Goal: Task Accomplishment & Management: Manage account settings

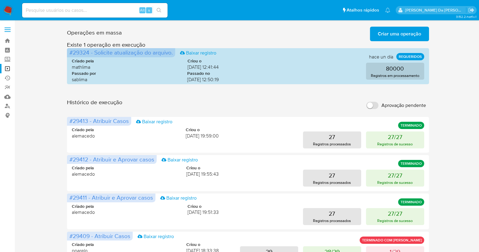
click at [124, 9] on input at bounding box center [94, 10] width 145 height 8
paste input "N2TwZv70PdlmUvvznYPXZsXs"
type input "N2TwZv70PdlmUvvznYPXZsXs"
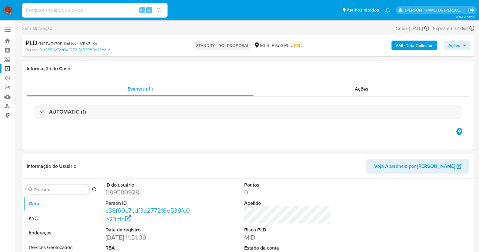
select select "10"
click at [6, 8] on img at bounding box center [8, 10] width 10 height 10
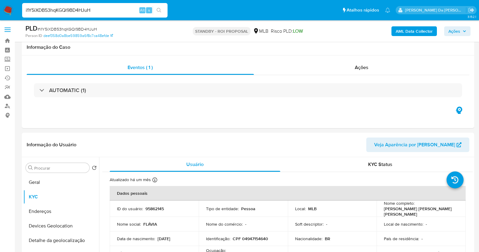
select select "10"
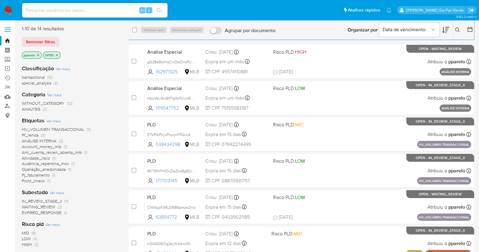
click at [456, 29] on icon at bounding box center [457, 30] width 5 height 5
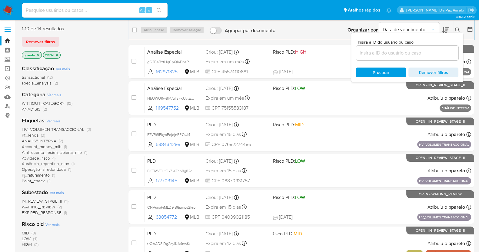
click at [417, 51] on input at bounding box center [407, 53] width 102 height 8
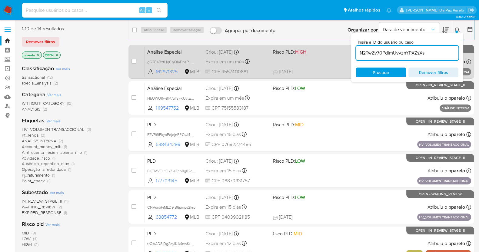
type input "N2TwZv70PdlmUvvznYPXZsXs"
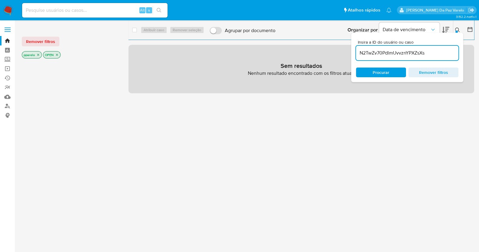
click at [37, 55] on icon "close-filter" at bounding box center [38, 55] width 2 height 2
click at [37, 55] on icon "close-filter" at bounding box center [36, 55] width 4 height 4
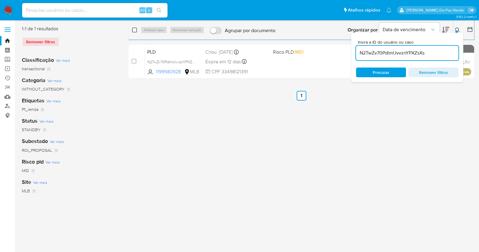
click at [134, 30] on input "checkbox" at bounding box center [134, 30] width 5 height 5
checkbox input "true"
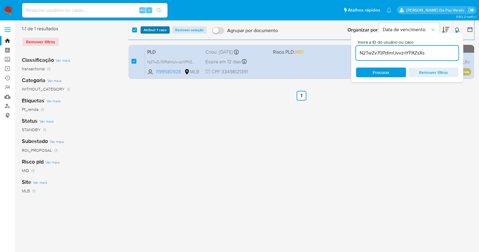
click at [151, 31] on span "Atribuir 1 caso" at bounding box center [155, 30] width 23 height 6
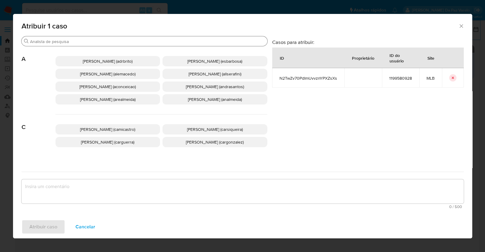
click at [172, 40] on input "Buscar" at bounding box center [147, 41] width 235 height 5
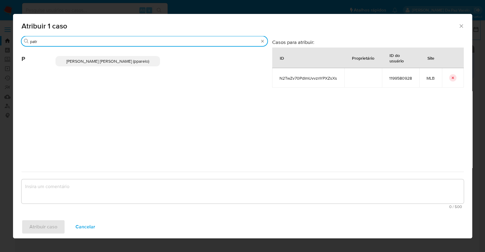
type input "patr"
click at [146, 56] on div "[PERSON_NAME] [PERSON_NAME] (pparelo)" at bounding box center [161, 61] width 212 height 30
click at [140, 63] on span "[PERSON_NAME] [PERSON_NAME] (pparelo)" at bounding box center [107, 61] width 83 height 6
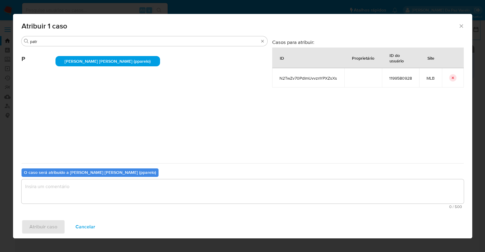
click at [115, 188] on textarea "assign-modal" at bounding box center [243, 191] width 442 height 24
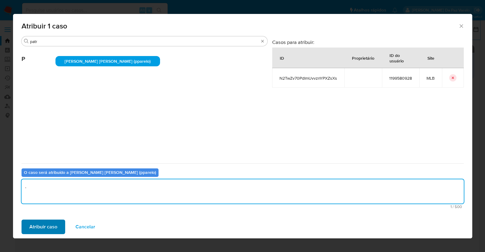
type textarea "."
click at [52, 231] on span "Atribuir caso" at bounding box center [43, 226] width 28 height 13
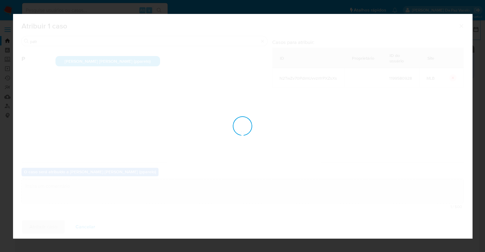
checkbox input "false"
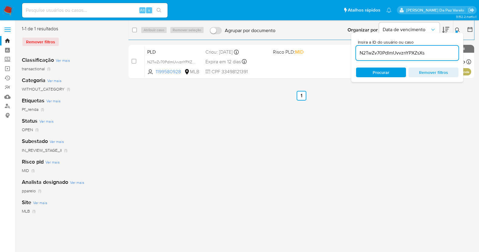
click at [458, 26] on div "Insira a ID do usuário ou caso N2TwZv70PdlmUvvznYPXZsXs Procurar Remover filtros" at bounding box center [458, 30] width 10 height 19
click at [456, 28] on icon at bounding box center [457, 30] width 5 height 5
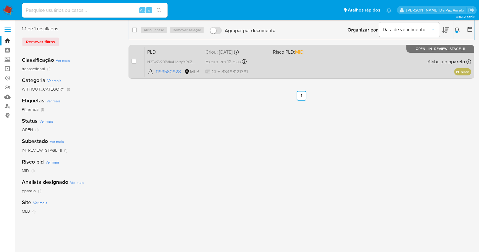
click at [289, 64] on div "PLD N2TwZv70PdlmUvvznYPXZsXs 1199580928 MLB Risco PLD: MID Criou: 12/07/2025 Cr…" at bounding box center [308, 61] width 326 height 31
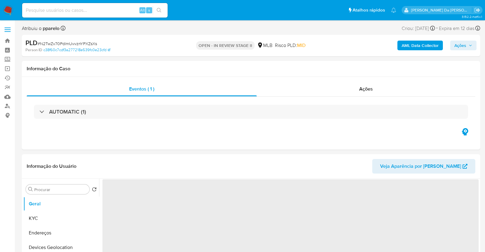
select select "10"
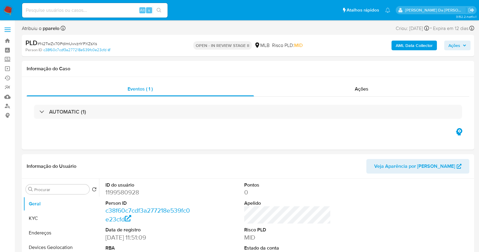
click at [137, 5] on div "Alt s" at bounding box center [94, 10] width 145 height 15
click at [119, 14] on div "Alt s" at bounding box center [94, 10] width 145 height 15
click at [134, 9] on input at bounding box center [94, 10] width 145 height 8
click at [129, 10] on input at bounding box center [94, 10] width 145 height 8
paste input "N2TwZv70PdlmUvvznYPXZsXs"
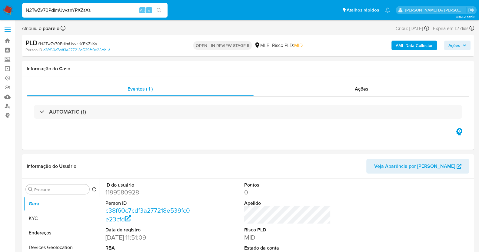
type input "N2TwZv70PdlmUvvznYPXZsXs"
click at [158, 10] on icon "search-icon" at bounding box center [159, 10] width 5 height 5
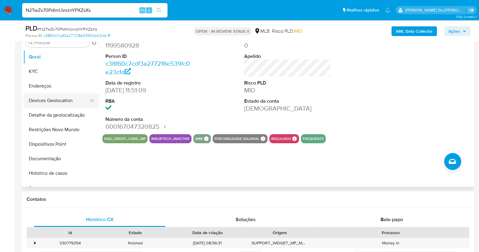
scroll to position [114, 0]
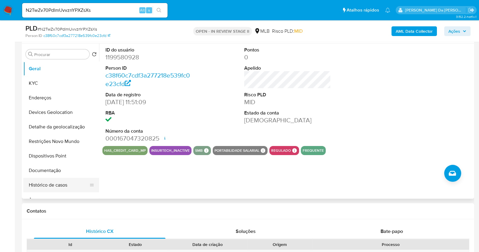
click at [55, 182] on button "Histórico de casos" at bounding box center [58, 185] width 71 height 15
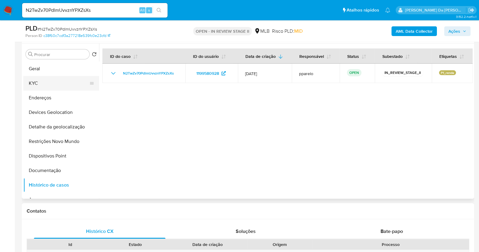
click at [42, 81] on button "KYC" at bounding box center [58, 83] width 71 height 15
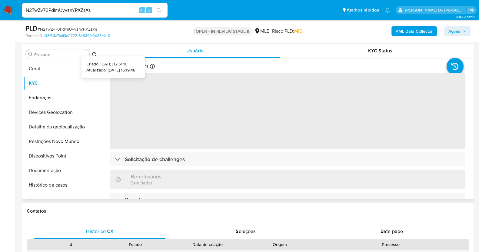
click at [151, 66] on icon at bounding box center [152, 66] width 5 height 5
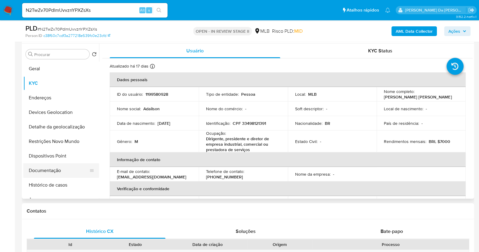
click at [61, 168] on button "Documentação" at bounding box center [58, 170] width 71 height 15
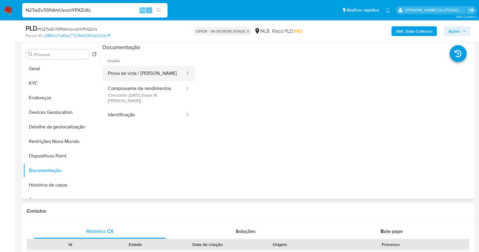
click at [156, 77] on button "Prova de vida / Selfie" at bounding box center [143, 73] width 83 height 15
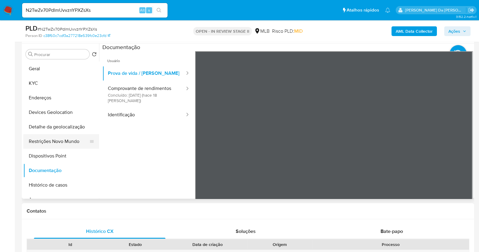
click at [61, 141] on button "Restrições Novo Mundo" at bounding box center [58, 141] width 71 height 15
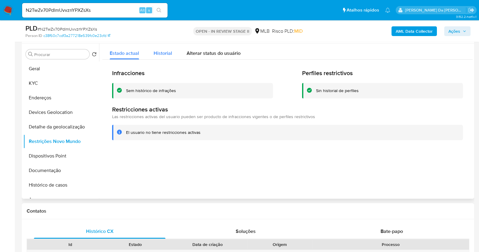
click at [165, 54] on span "Historial" at bounding box center [163, 53] width 18 height 7
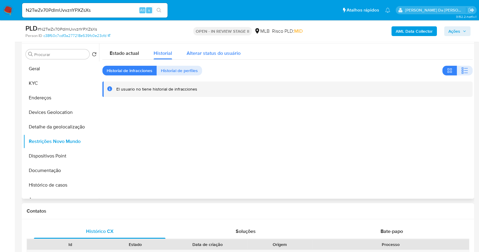
click at [196, 54] on span "Alterar status do usuário" at bounding box center [214, 53] width 54 height 7
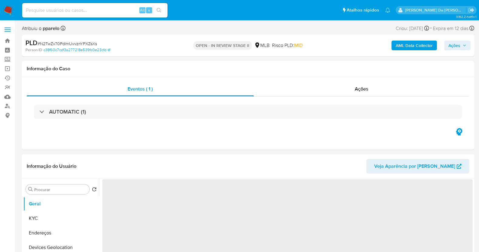
select select "10"
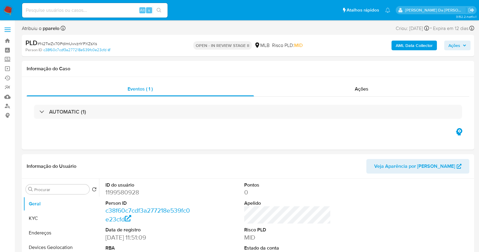
click at [127, 5] on div "Alt s" at bounding box center [94, 10] width 145 height 15
click at [120, 7] on input at bounding box center [94, 10] width 145 height 8
click at [6, 10] on img at bounding box center [8, 10] width 10 height 10
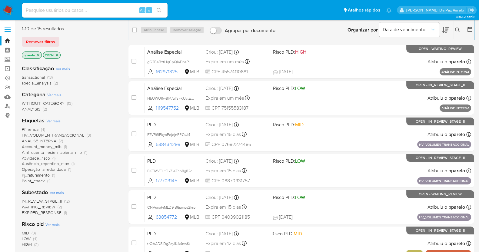
click at [456, 28] on icon at bounding box center [457, 30] width 5 height 5
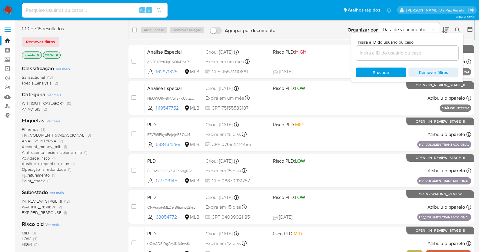
click at [411, 48] on div at bounding box center [407, 53] width 102 height 15
click at [409, 48] on div at bounding box center [407, 53] width 102 height 15
click at [407, 52] on input at bounding box center [407, 53] width 102 height 8
paste input "a00cseZgMHvIXl4WpIfXyNui"
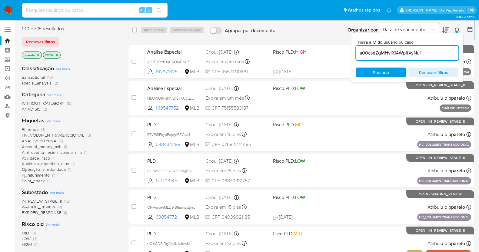
type input "a00cseZgMHvIXl4WpIfXyNui"
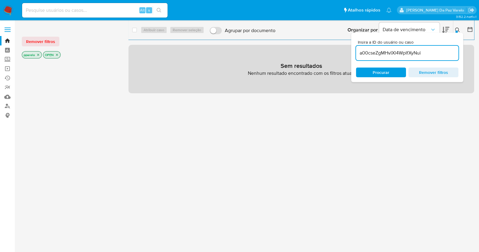
click at [36, 55] on icon "close-filter" at bounding box center [38, 55] width 4 height 4
click at [37, 54] on icon "close-filter" at bounding box center [36, 55] width 4 height 4
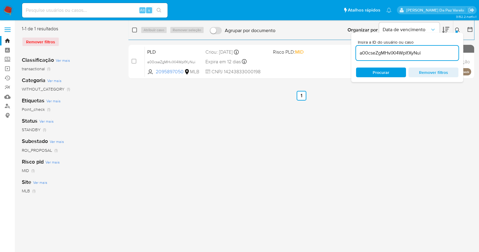
click at [135, 30] on input "checkbox" at bounding box center [134, 30] width 5 height 5
checkbox input "true"
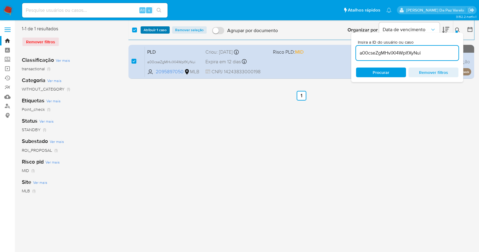
click at [154, 28] on span "Atribuir 1 caso" at bounding box center [155, 30] width 23 height 6
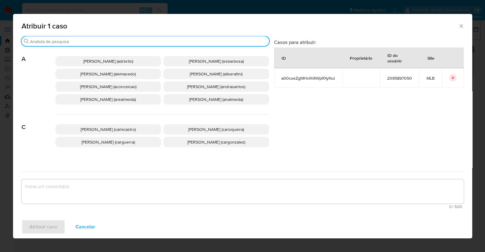
click at [155, 43] on input "Buscar" at bounding box center [148, 41] width 237 height 5
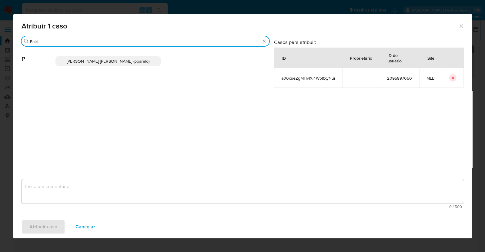
type input "Patri"
click at [143, 54] on div "[PERSON_NAME] [PERSON_NAME] (pparelo)" at bounding box center [162, 61] width 214 height 30
click at [139, 58] on span "[PERSON_NAME] [PERSON_NAME] (pparelo)" at bounding box center [108, 61] width 83 height 6
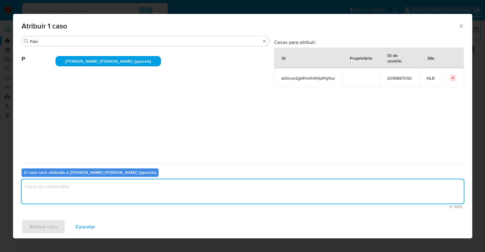
click at [161, 183] on textarea "assign-modal" at bounding box center [243, 191] width 442 height 24
type textarea "."
click at [38, 228] on span "Atribuir caso" at bounding box center [43, 226] width 28 height 13
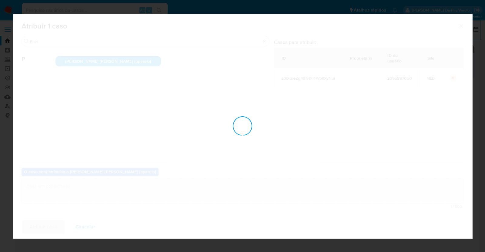
checkbox input "false"
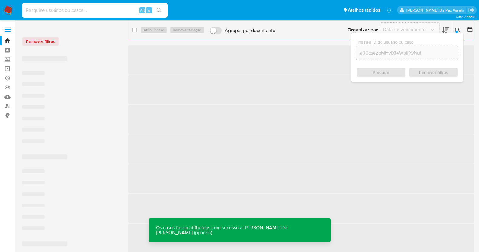
click at [458, 31] on icon at bounding box center [457, 30] width 5 height 5
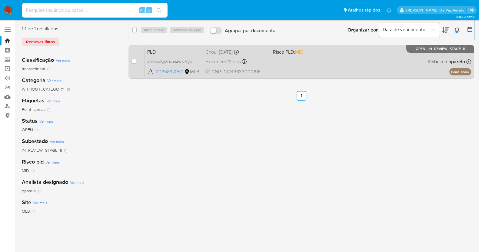
click at [274, 69] on div "PLD a00cseZgMHvIXl4WpIfXyNui 2095897050 MLB Risco PLD: MID Criou: [DATE] Criou:…" at bounding box center [308, 61] width 326 height 31
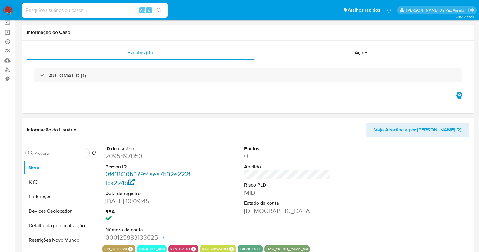
scroll to position [38, 0]
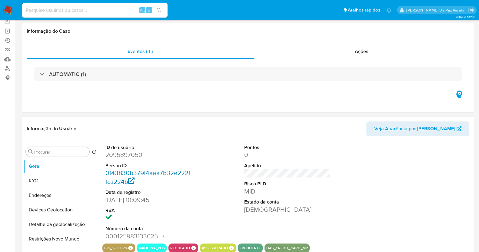
select select "10"
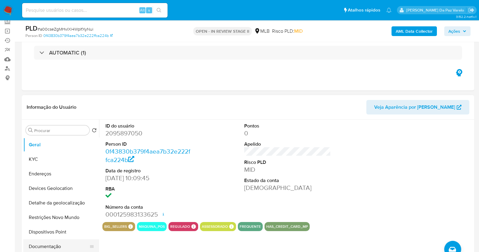
click at [52, 243] on button "Documentação" at bounding box center [58, 246] width 71 height 15
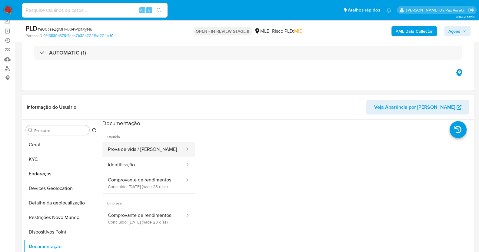
click at [150, 151] on button "Prova de vida / Selfie" at bounding box center [143, 149] width 83 height 15
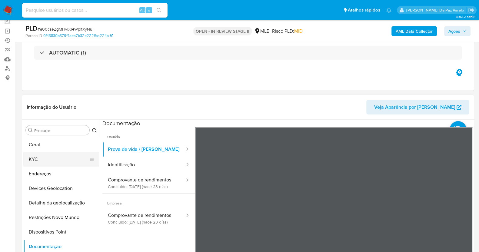
click at [52, 161] on button "KYC" at bounding box center [58, 159] width 71 height 15
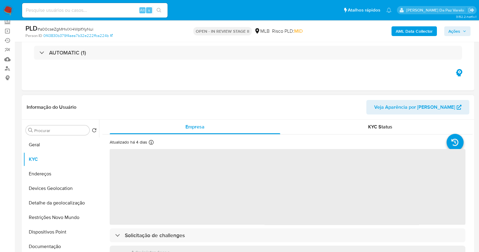
click at [155, 143] on div "Atualizado há 4 dias Criado: 13/11/2024 11:53:24 Atualizado: 09/08/2025 15:51:12" at bounding box center [141, 143] width 62 height 8
click at [151, 143] on icon at bounding box center [151, 142] width 5 height 5
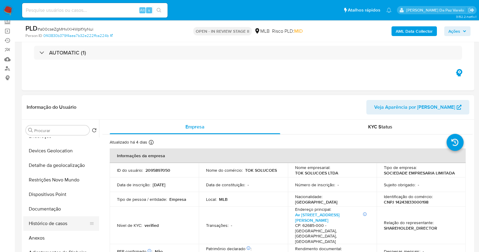
click at [48, 222] on button "Histórico de casos" at bounding box center [58, 223] width 71 height 15
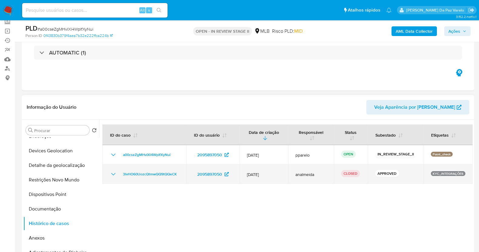
click at [113, 174] on icon "Mostrar/Ocultar" at bounding box center [113, 174] width 7 height 7
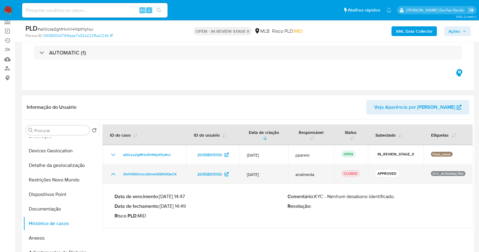
click at [113, 174] on icon "Mostrar/Ocultar" at bounding box center [113, 174] width 7 height 7
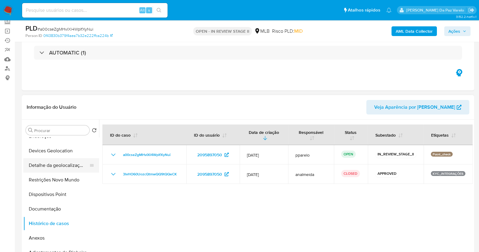
scroll to position [0, 0]
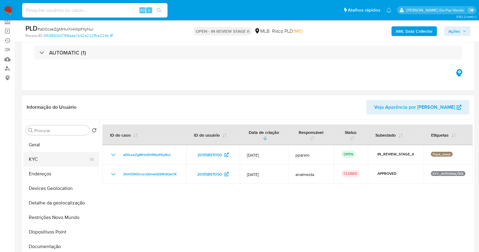
click at [51, 159] on button "KYC" at bounding box center [58, 159] width 71 height 15
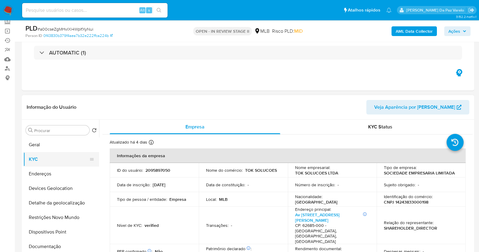
click at [47, 158] on button "KYC" at bounding box center [58, 159] width 71 height 15
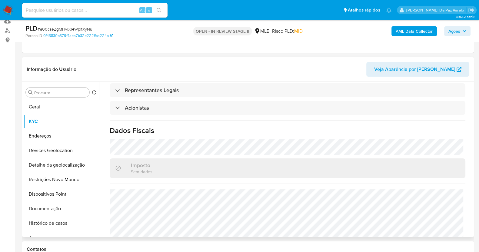
scroll to position [333, 0]
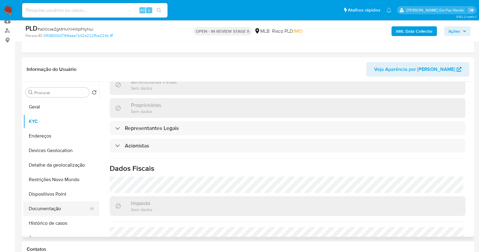
click at [52, 214] on button "Documentação" at bounding box center [58, 209] width 71 height 15
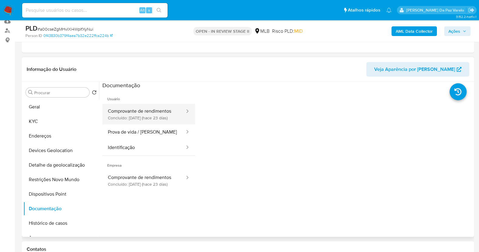
click at [152, 113] on button "Comprovante de rendimentos Concluído: 21/07/2025 (hace 23 días)" at bounding box center [143, 114] width 83 height 21
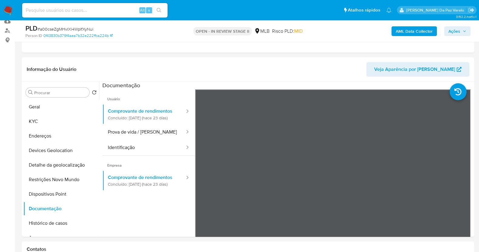
click at [110, 7] on input at bounding box center [94, 10] width 145 height 8
paste input "9T7i8rrG6SnYpvYV55oScQJr"
type input "9T7i8rrG6SnYpvYV55oScQJr"
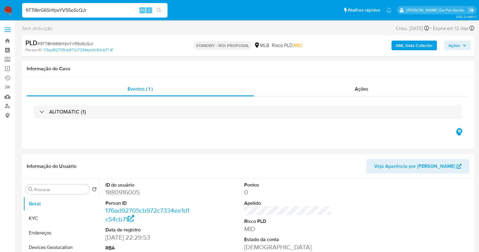
click at [8, 8] on img at bounding box center [8, 10] width 10 height 10
select select "10"
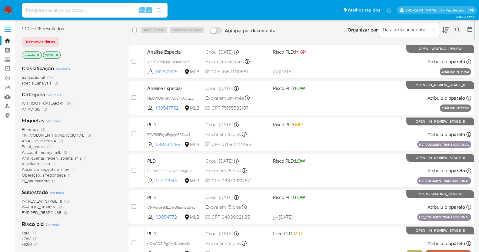
click at [457, 31] on icon at bounding box center [457, 30] width 5 height 5
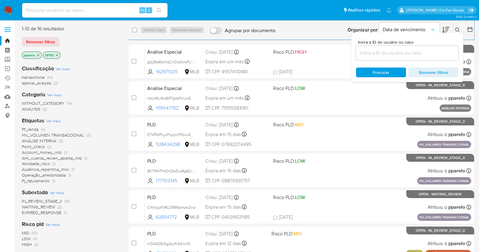
click at [426, 54] on input at bounding box center [407, 53] width 102 height 8
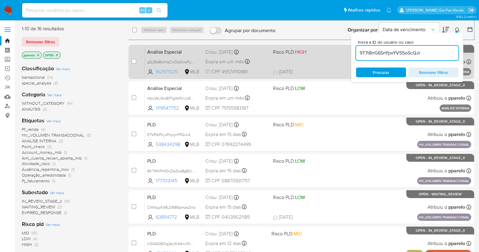
type input "9T7i8rrG6SnYpvYV55oScQJr"
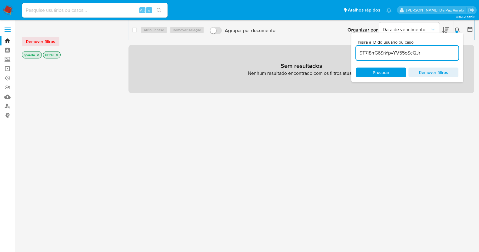
click at [38, 55] on icon "close-filter" at bounding box center [38, 55] width 4 height 4
click at [38, 55] on icon "close-filter" at bounding box center [36, 55] width 4 height 4
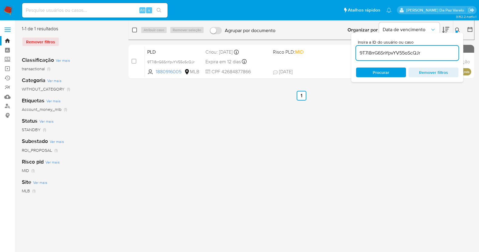
click at [133, 30] on input "checkbox" at bounding box center [134, 30] width 5 height 5
checkbox input "true"
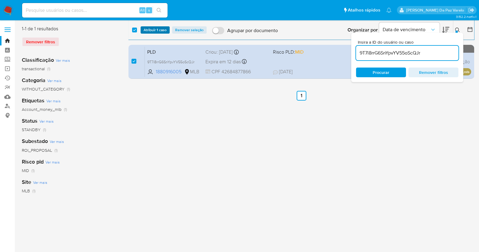
click at [149, 30] on span "Atribuir 1 caso" at bounding box center [155, 30] width 23 height 6
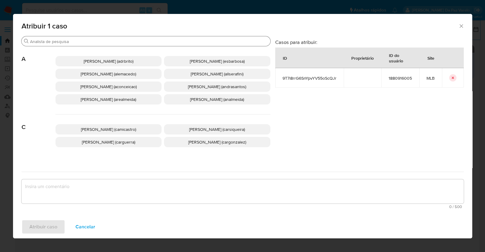
click at [149, 41] on input "Buscar" at bounding box center [149, 41] width 238 height 5
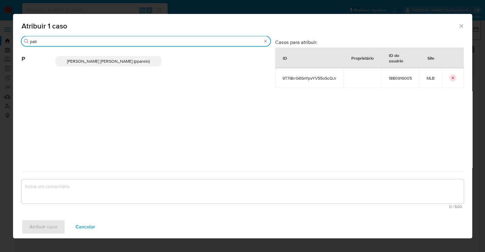
type input "patr"
drag, startPoint x: 140, startPoint y: 58, endPoint x: 132, endPoint y: 95, distance: 37.9
click at [140, 58] on span "[PERSON_NAME] [PERSON_NAME] (pparelo)" at bounding box center [108, 61] width 83 height 6
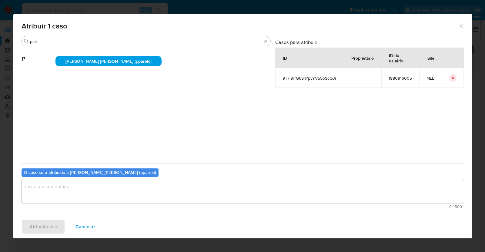
click at [132, 183] on textarea "assign-modal" at bounding box center [243, 191] width 442 height 24
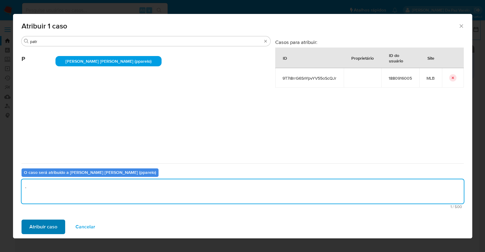
type textarea "."
click at [52, 223] on span "Atribuir caso" at bounding box center [43, 226] width 28 height 13
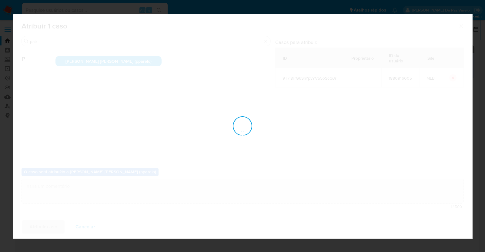
checkbox input "false"
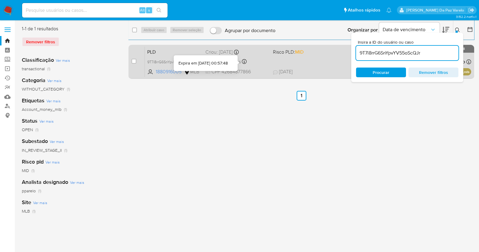
click at [267, 62] on div "Expira em 12 dias Expira em [DATE] 00:57:48" at bounding box center [237, 62] width 63 height 8
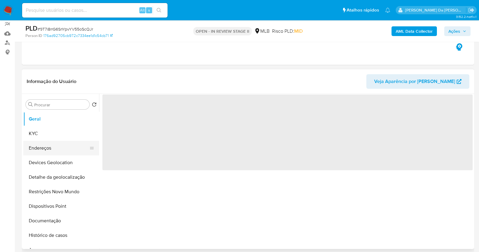
scroll to position [75, 0]
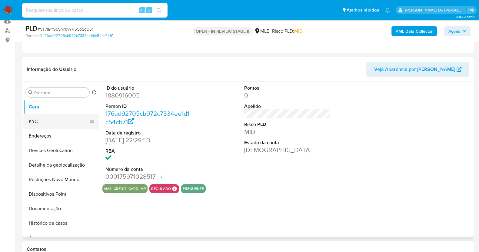
click at [49, 119] on button "KYC" at bounding box center [58, 121] width 71 height 15
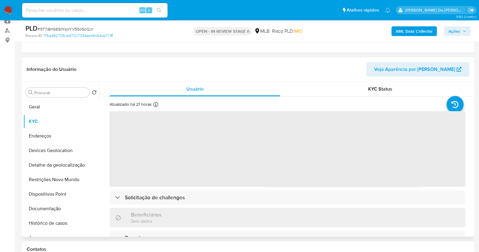
select select "10"
click at [155, 103] on icon at bounding box center [155, 104] width 5 height 5
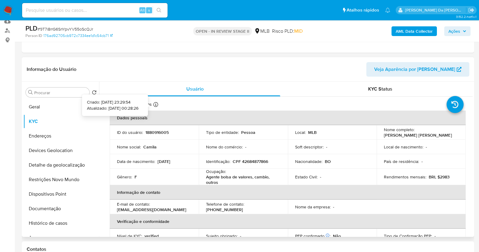
click at [156, 105] on icon at bounding box center [155, 104] width 5 height 5
click at [156, 104] on icon at bounding box center [155, 104] width 5 height 5
click at [53, 207] on button "Documentação" at bounding box center [58, 209] width 71 height 15
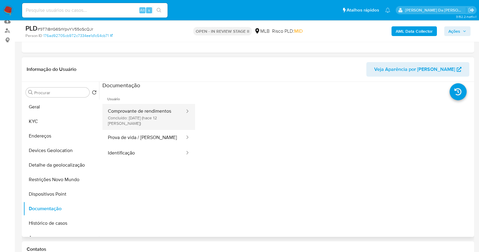
click at [155, 117] on button "Comprovante de rendimentos Concluído: [DATE] (hace 12 [PERSON_NAME])" at bounding box center [143, 117] width 83 height 26
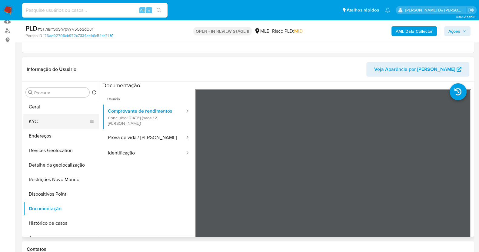
click at [63, 125] on button "KYC" at bounding box center [58, 121] width 71 height 15
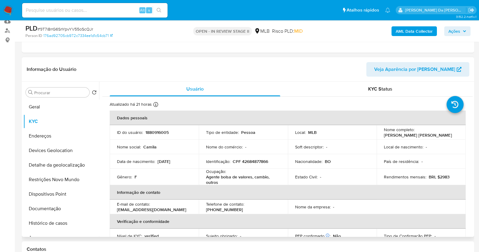
click at [443, 178] on p "BRL $2983" at bounding box center [439, 176] width 21 height 5
copy p "2983"
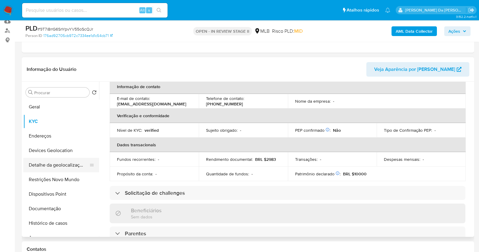
click at [68, 167] on button "Detalhe da geolocalização" at bounding box center [58, 165] width 71 height 15
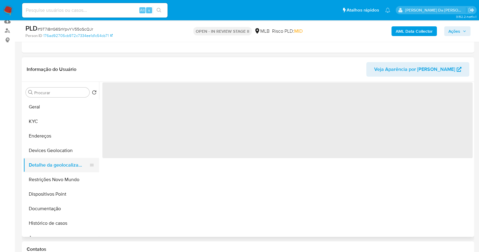
scroll to position [0, 0]
click at [59, 192] on button "Dispositivos Point" at bounding box center [58, 194] width 71 height 15
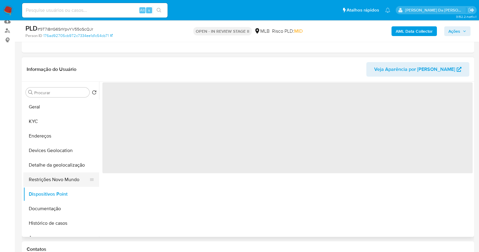
click at [65, 179] on button "Restrições Novo Mundo" at bounding box center [58, 179] width 71 height 15
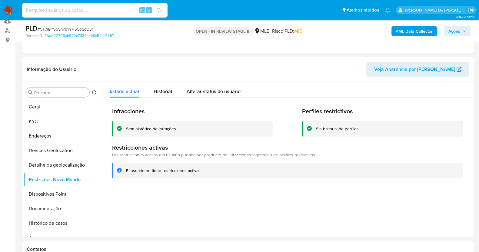
click at [10, 7] on img at bounding box center [8, 10] width 10 height 10
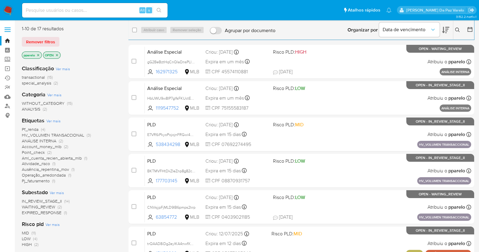
click at [457, 29] on icon at bounding box center [457, 30] width 5 height 5
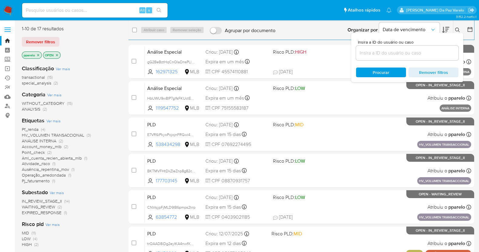
click at [416, 54] on input at bounding box center [407, 53] width 102 height 8
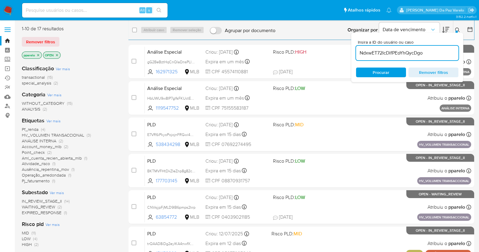
type input "NdxwET72IcDifPEoYhQycDgo"
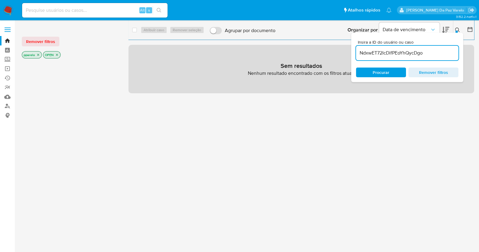
click at [36, 54] on p "pparelo" at bounding box center [31, 55] width 19 height 7
click at [38, 54] on icon "close-filter" at bounding box center [38, 55] width 2 height 2
click at [38, 54] on p "OPEN" at bounding box center [30, 55] width 17 height 7
click at [37, 55] on icon "close-filter" at bounding box center [36, 55] width 4 height 4
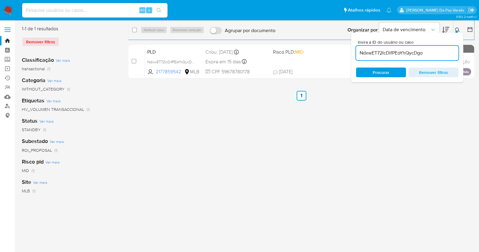
click at [456, 29] on icon at bounding box center [457, 30] width 5 height 5
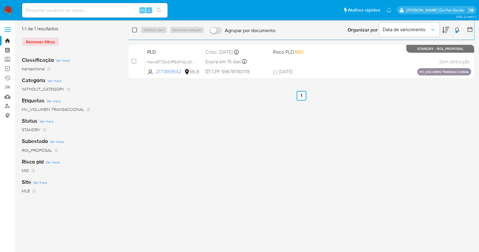
click at [136, 29] on input "checkbox" at bounding box center [134, 30] width 5 height 5
checkbox input "true"
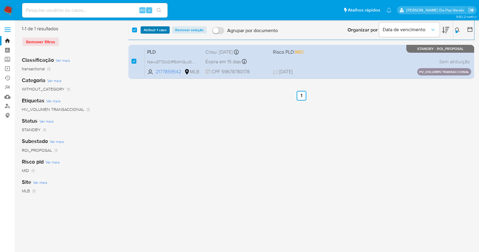
click at [152, 30] on span "Atribuir 1 caso" at bounding box center [155, 30] width 23 height 6
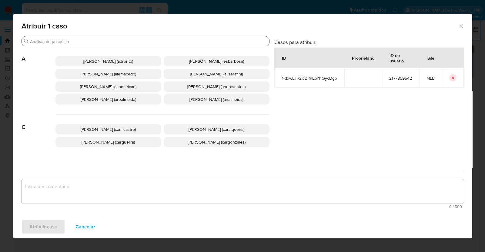
click at [171, 41] on input "Buscar" at bounding box center [148, 41] width 237 height 5
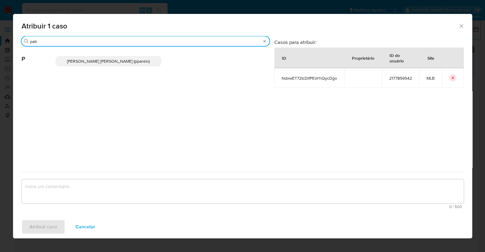
type input "patr"
click at [150, 61] on p "Patricia Aparecida Da Paz Varelo (pparelo)" at bounding box center [108, 61] width 106 height 10
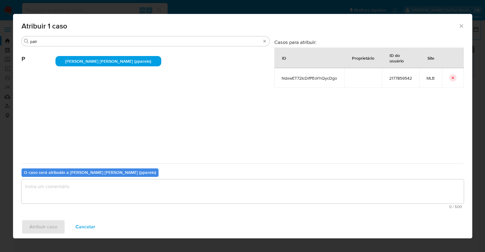
click at [130, 185] on textarea "assign-modal" at bounding box center [243, 191] width 442 height 24
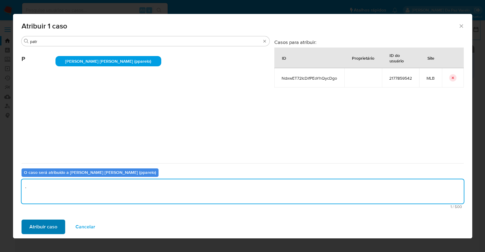
type textarea "."
click at [55, 227] on span "Atribuir caso" at bounding box center [43, 226] width 28 height 13
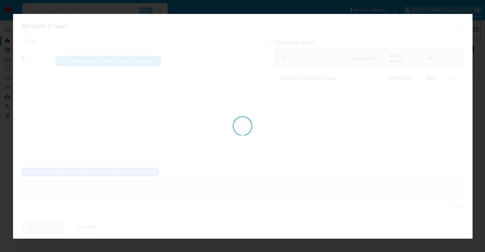
checkbox input "false"
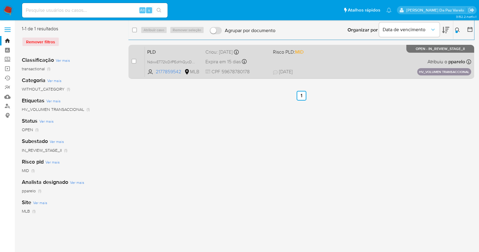
click at [283, 61] on div "PLD NdxwET72IcDifPEoYhQycDgo 2177859542 MLB Risco PLD: MID Criou: 15/07/2025 Cr…" at bounding box center [308, 61] width 326 height 31
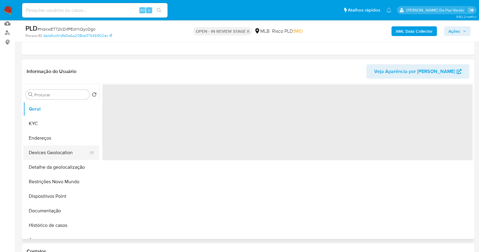
scroll to position [75, 0]
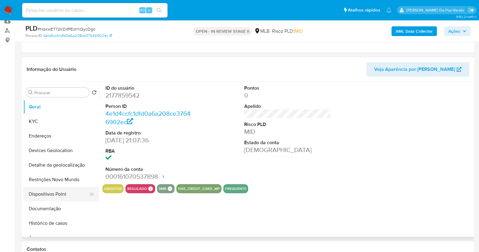
select select "10"
click at [52, 219] on button "Histórico de casos" at bounding box center [58, 223] width 71 height 15
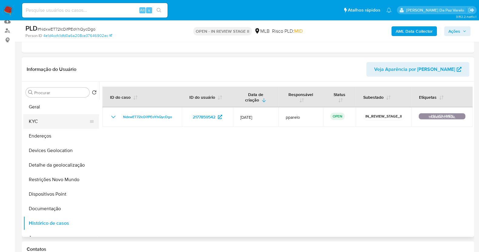
click at [43, 120] on button "KYC" at bounding box center [58, 121] width 71 height 15
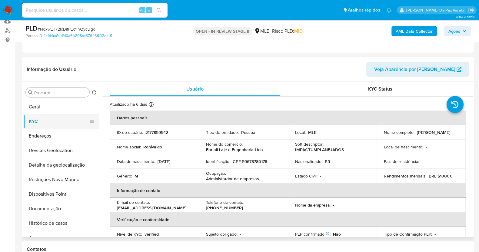
click at [39, 125] on button "KYC" at bounding box center [58, 121] width 71 height 15
click at [216, 149] on p "Fortall Laje e Engenharia Ltda" at bounding box center [234, 149] width 57 height 5
click at [261, 159] on p "CPF 59678780178" at bounding box center [250, 161] width 35 height 5
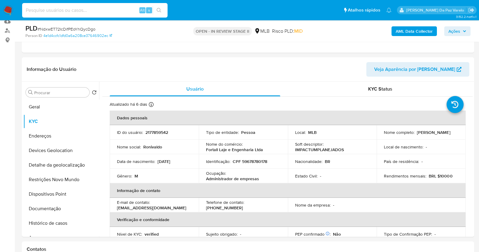
click at [65, 13] on input at bounding box center [94, 10] width 145 height 8
paste input "NdxwET72IcDifPEoYhQycDgo"
type input "NdxwET72IcDifPEoYhQycDgo"
click at [160, 11] on icon "search-icon" at bounding box center [159, 10] width 5 height 5
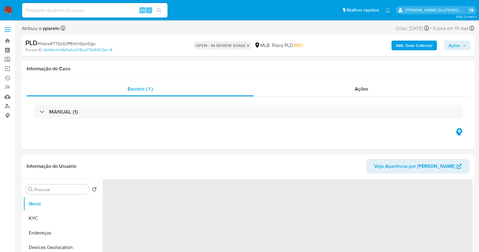
click at [98, 17] on div "Alt s" at bounding box center [94, 10] width 145 height 17
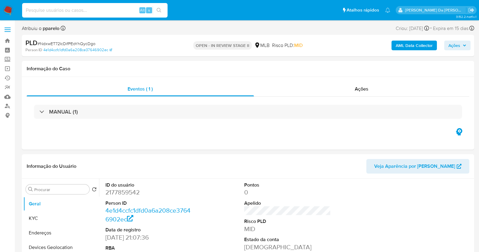
click at [100, 11] on input at bounding box center [94, 10] width 145 height 8
paste input "NdxwET72IcDifPEoYhQycDgo"
type input "NdxwET72IcDifPEoYhQycDgo"
select select "10"
type input "NdxwET72IcDifPEoYhQycDgo"
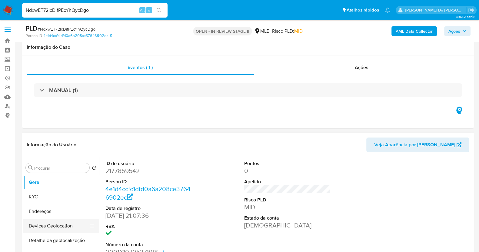
scroll to position [38, 0]
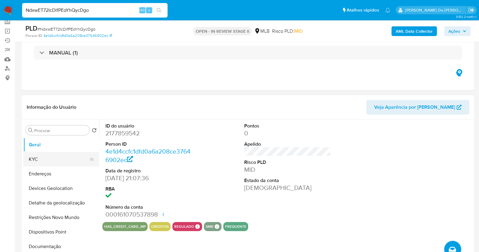
click at [44, 165] on button "KYC" at bounding box center [58, 159] width 71 height 15
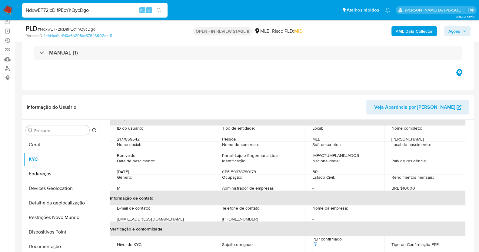
scroll to position [0, 0]
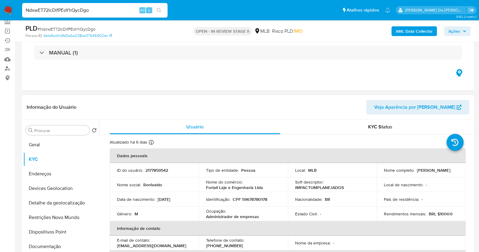
click at [224, 188] on p "Fortall Laje e Engenharia Ltda" at bounding box center [234, 187] width 57 height 5
click at [215, 186] on p "Fortall Laje e Engenharia Ltda" at bounding box center [234, 187] width 57 height 5
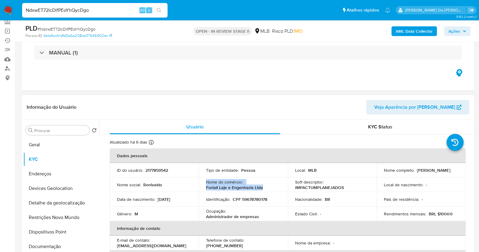
click at [215, 186] on p "Fortall Laje e Engenharia Ltda" at bounding box center [234, 187] width 57 height 5
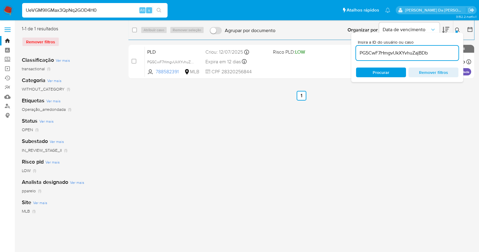
type input "UeVGM9llGMax3QpNq2GOD4H0"
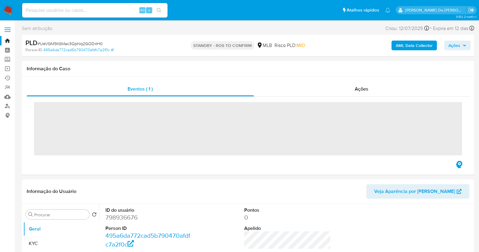
click at [10, 9] on img at bounding box center [8, 10] width 10 height 10
select select "10"
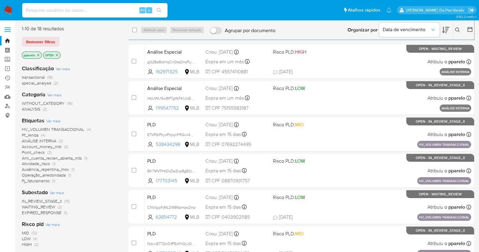
click at [456, 29] on icon at bounding box center [457, 30] width 5 height 5
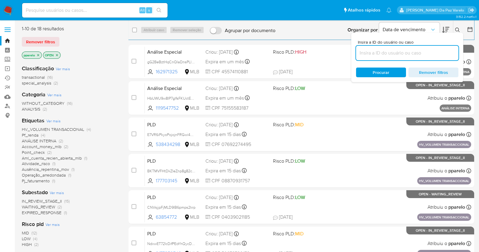
click at [384, 51] on input at bounding box center [407, 53] width 102 height 8
type input "UeVGM9llGMax3QpNq2GOD4H0"
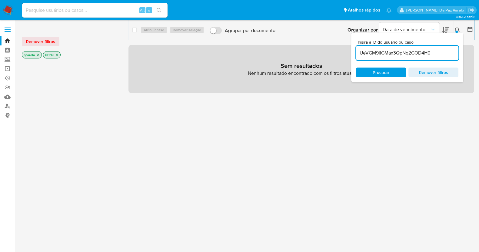
click at [38, 54] on icon "close-filter" at bounding box center [38, 55] width 2 height 2
click at [36, 54] on icon "close-filter" at bounding box center [36, 55] width 4 height 4
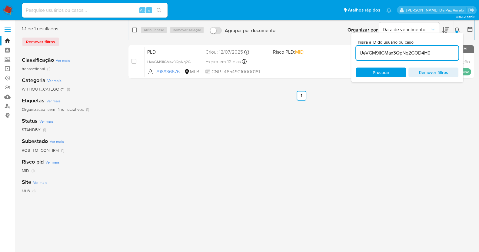
click at [134, 30] on input "checkbox" at bounding box center [134, 30] width 5 height 5
checkbox input "true"
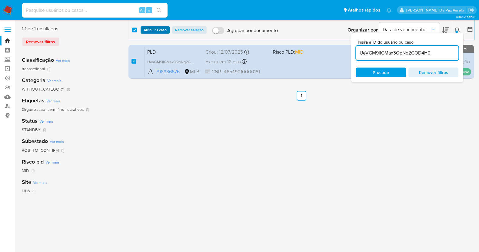
click at [148, 30] on span "Atribuir 1 caso" at bounding box center [155, 30] width 23 height 6
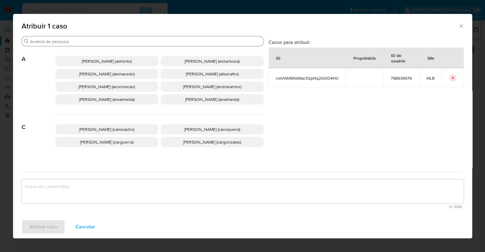
click at [140, 40] on input "Buscar" at bounding box center [145, 41] width 231 height 5
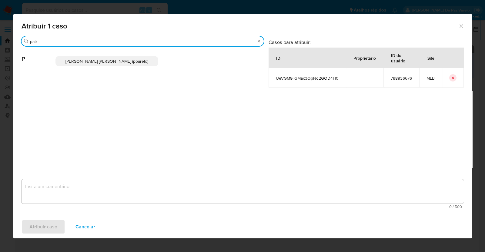
type input "patr"
click at [142, 55] on div "Patricia Aparecida Da Paz Varelo (pparelo)" at bounding box center [159, 61] width 208 height 30
click at [139, 61] on span "Patricia Aparecida Da Paz Varelo (pparelo)" at bounding box center [106, 61] width 83 height 6
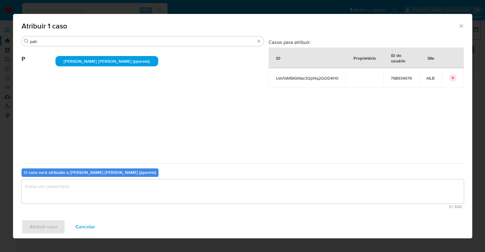
click at [135, 189] on textarea "assign-modal" at bounding box center [243, 191] width 442 height 24
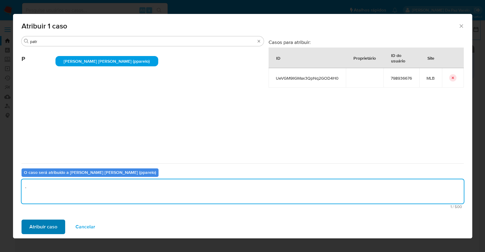
type textarea "."
click at [38, 229] on span "Atribuir caso" at bounding box center [43, 226] width 28 height 13
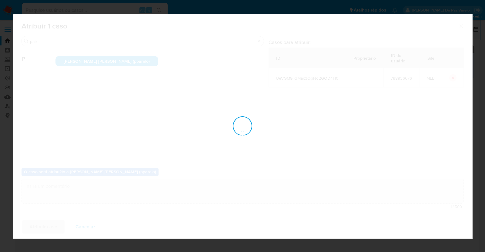
checkbox input "false"
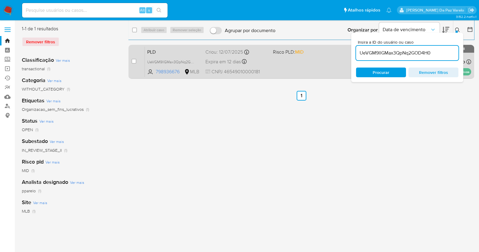
click at [220, 60] on span "Expira em 12 dias" at bounding box center [223, 62] width 35 height 7
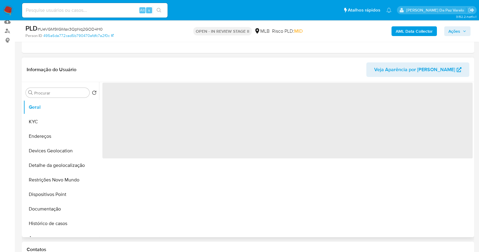
scroll to position [75, 0]
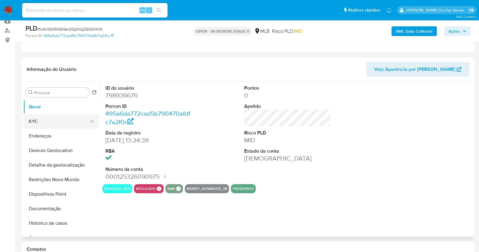
click at [47, 122] on button "KYC" at bounding box center [58, 121] width 71 height 15
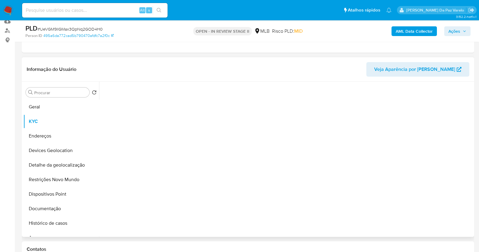
select select "10"
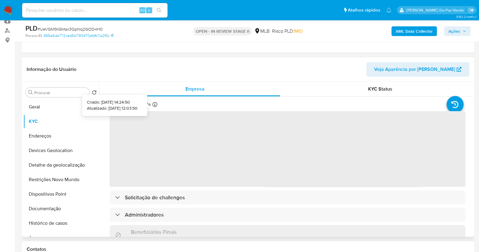
click at [156, 107] on div at bounding box center [154, 105] width 5 height 7
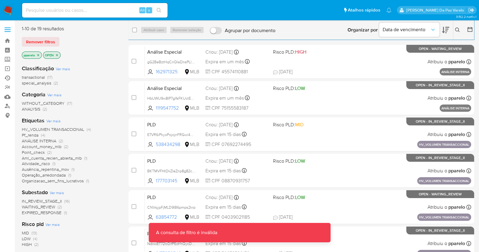
click at [7, 78] on link "Ejecuções automáticas" at bounding box center [36, 77] width 72 height 9
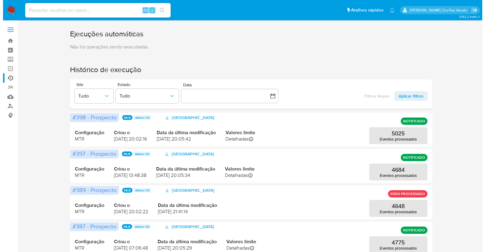
scroll to position [38, 0]
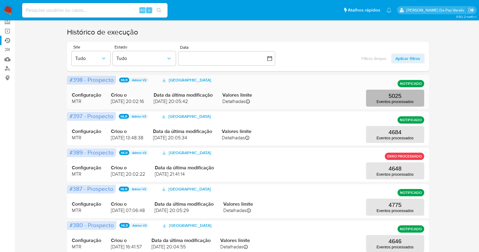
click at [389, 95] on p "5025" at bounding box center [395, 96] width 13 height 7
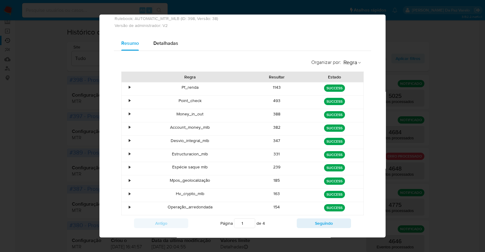
scroll to position [37, 0]
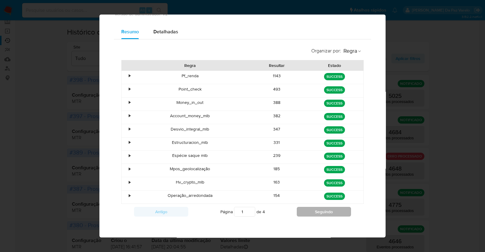
click at [309, 211] on button "Seguindo" at bounding box center [324, 212] width 54 height 10
click at [299, 207] on button "Seguindo" at bounding box center [324, 212] width 54 height 10
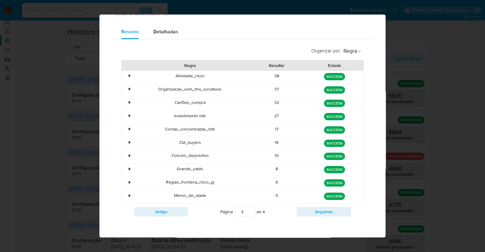
drag, startPoint x: 178, startPoint y: 157, endPoint x: 324, endPoint y: 157, distance: 145.5
click at [324, 157] on div "• Concen_dispositivo 10 green SUCCESS" at bounding box center [243, 157] width 242 height 13
click at [173, 152] on div "Concen_dispositivo" at bounding box center [190, 157] width 116 height 13
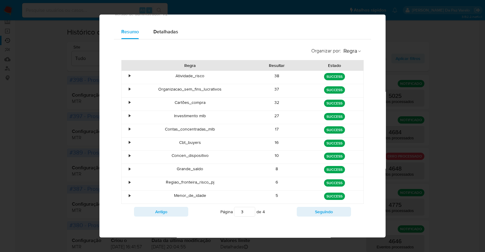
drag, startPoint x: 162, startPoint y: 182, endPoint x: 222, endPoint y: 182, distance: 60.0
click at [222, 182] on div "Regiao_fronteira_risco_pj" at bounding box center [190, 183] width 116 height 13
drag, startPoint x: 217, startPoint y: 182, endPoint x: 158, endPoint y: 182, distance: 58.5
click at [158, 182] on div "Regiao_fronteira_risco_pj" at bounding box center [190, 183] width 116 height 13
click at [201, 180] on div "Regiao_fronteira_risco_pj" at bounding box center [190, 183] width 116 height 13
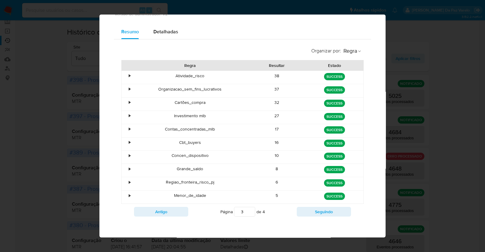
click at [201, 180] on div "Regiao_fronteira_risco_pj" at bounding box center [190, 183] width 116 height 13
click at [311, 211] on button "Seguindo" at bounding box center [324, 212] width 54 height 10
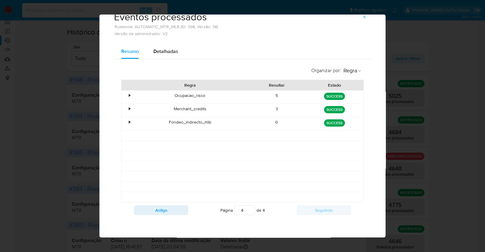
scroll to position [16, 0]
click at [180, 212] on button "Antigo" at bounding box center [161, 211] width 54 height 10
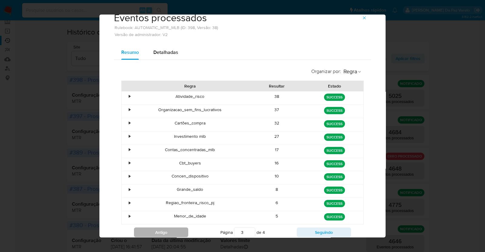
click at [172, 228] on button "Antigo" at bounding box center [161, 233] width 54 height 10
type input "2"
click at [134, 228] on button "Antigo" at bounding box center [161, 233] width 54 height 10
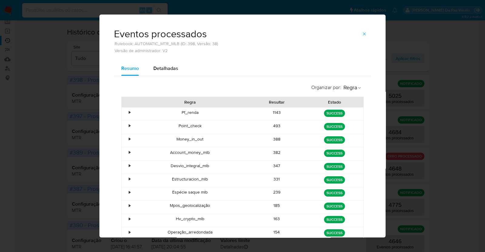
scroll to position [37, 0]
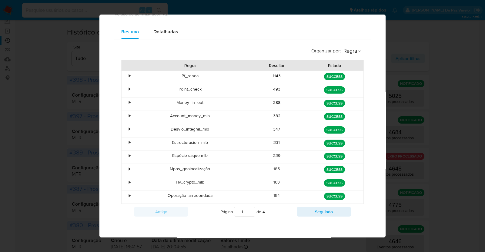
drag, startPoint x: 179, startPoint y: 89, endPoint x: 183, endPoint y: 189, distance: 100.1
click at [183, 189] on div "• Pf_renda 1143 green SUCCESS • Point_check 493 green SUCCESS • Money_in_out 38…" at bounding box center [242, 137] width 242 height 133
click at [306, 210] on button "Seguindo" at bounding box center [324, 212] width 54 height 10
type input "2"
click at [297, 207] on button "Seguindo" at bounding box center [324, 212] width 54 height 10
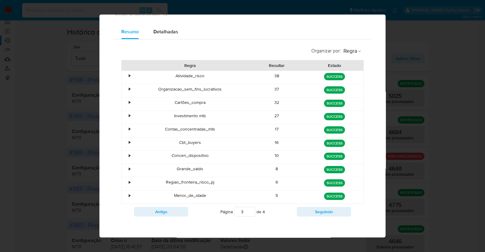
click at [297, 207] on button "Seguindo" at bounding box center [324, 212] width 54 height 10
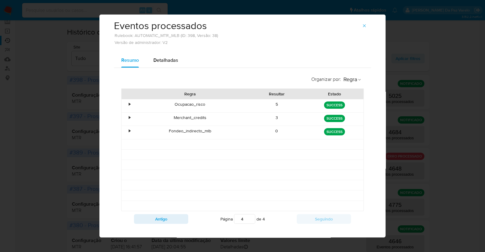
scroll to position [16, 0]
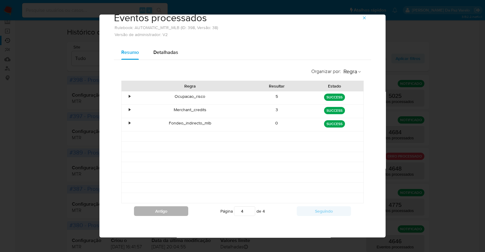
click at [173, 207] on button "Antigo" at bounding box center [161, 211] width 54 height 10
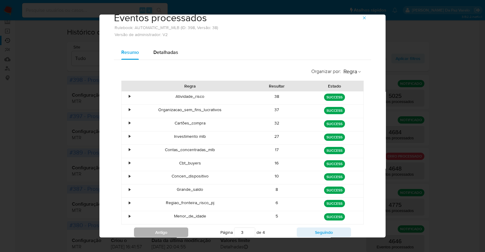
click at [173, 207] on div "Regiao_fronteira_risco_pj" at bounding box center [190, 204] width 116 height 13
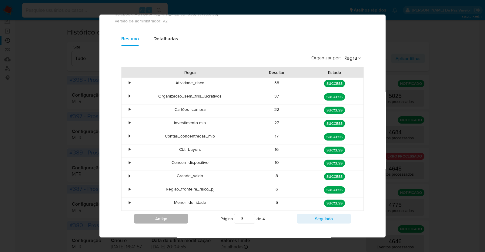
scroll to position [37, 0]
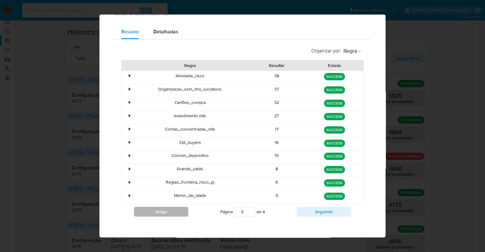
click at [172, 208] on button "Antigo" at bounding box center [161, 212] width 54 height 10
click at [167, 207] on button "Antigo" at bounding box center [161, 212] width 54 height 10
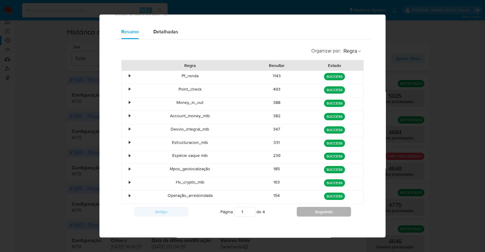
click at [313, 210] on button "Seguindo" at bounding box center [324, 212] width 54 height 10
type input "2"
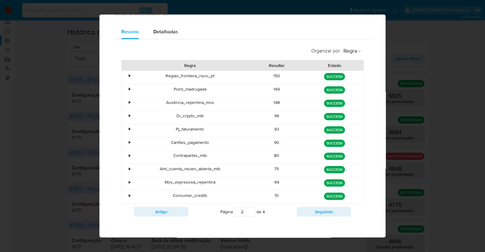
click at [190, 77] on div "Regiao_fronteira_risco_pf" at bounding box center [190, 77] width 116 height 13
click at [354, 39] on div "Organizar por : Regra Regra Resultar Estado • Regiao_fronteira_risco_pf 150 gre…" at bounding box center [242, 131] width 257 height 185
click at [400, 46] on div "Eventos processados Rulebook: AUTOMATIC_MTR_MLB (ID: 398, Versão: 38) Versão de…" at bounding box center [242, 126] width 485 height 252
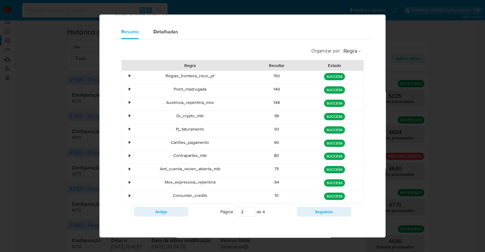
click at [435, 90] on div "Eventos processados Rulebook: AUTOMATIC_MTR_MLB (ID: 398, Versão: 38) Versão de…" at bounding box center [242, 126] width 485 height 252
click at [426, 180] on div "Eventos processados Rulebook: AUTOMATIC_MTR_MLB (ID: 398, Versão: 38) Versão de…" at bounding box center [242, 126] width 485 height 252
click at [161, 32] on span "Detalhadas" at bounding box center [165, 31] width 25 height 7
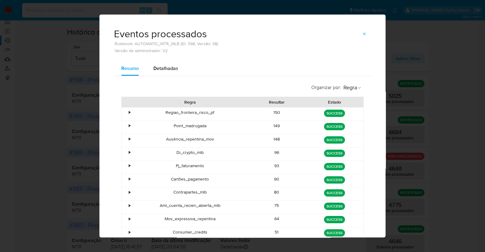
select select "10"
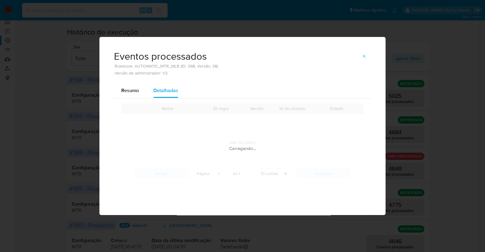
click at [71, 54] on div "Eventos processados Rulebook: AUTOMATIC_MTR_MLB (ID: 398, Versão: 38) Versão de…" at bounding box center [242, 126] width 485 height 252
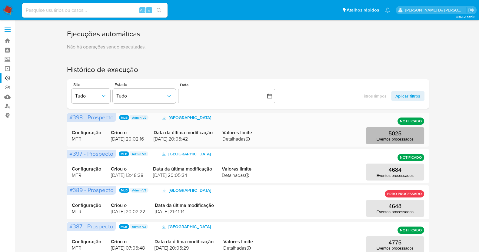
click at [404, 136] on button "5025 Eventos processados" at bounding box center [395, 135] width 58 height 17
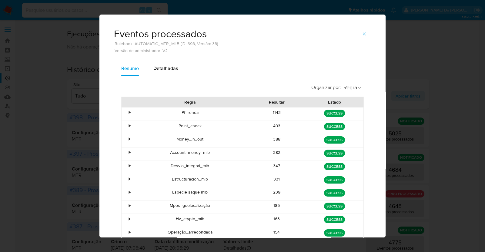
click at [89, 66] on div "Eventos processados Rulebook: AUTOMATIC_MTR_MLB (ID: 398, Versão: 38) Versão de…" at bounding box center [242, 126] width 485 height 252
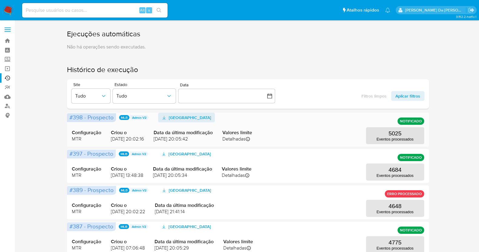
click at [171, 118] on span "[GEOGRAPHIC_DATA]" at bounding box center [187, 118] width 50 height 10
click at [8, 8] on img at bounding box center [8, 10] width 10 height 10
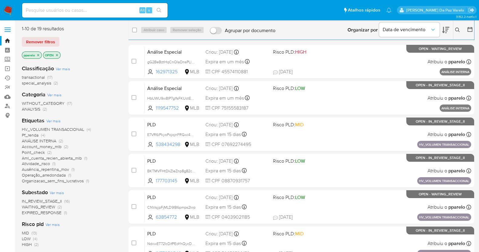
click at [36, 54] on icon "close-filter" at bounding box center [38, 55] width 4 height 4
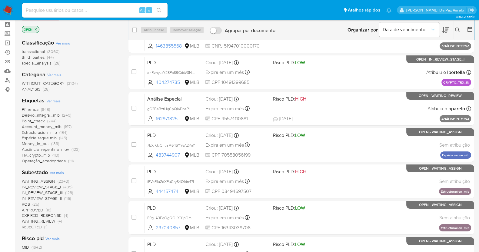
scroll to position [38, 0]
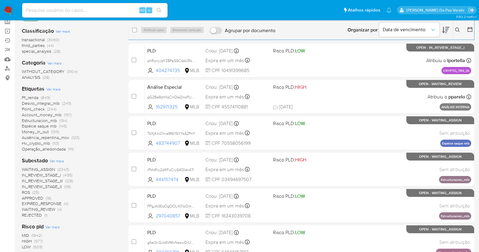
click at [52, 169] on span "WAITING_ASSIGN" at bounding box center [38, 169] width 33 height 6
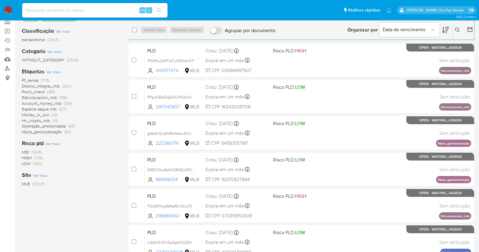
click at [449, 29] on icon at bounding box center [445, 29] width 7 height 7
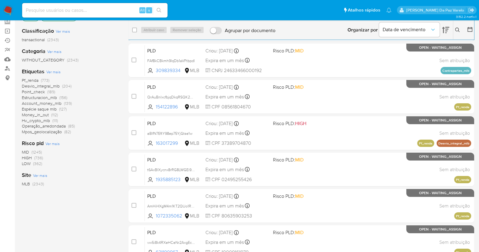
click at [444, 30] on icon at bounding box center [445, 29] width 7 height 7
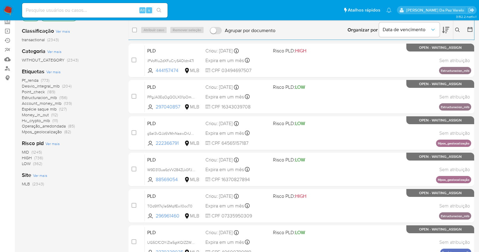
click at [444, 30] on icon at bounding box center [445, 29] width 7 height 7
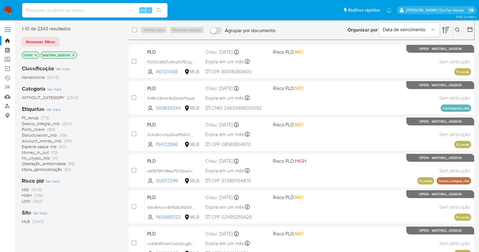
drag, startPoint x: 61, startPoint y: 79, endPoint x: 46, endPoint y: 79, distance: 14.3
click at [46, 79] on div "transactional (2343)" at bounding box center [70, 78] width 97 height 6
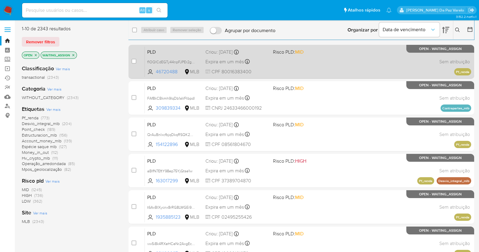
drag, startPoint x: 415, startPoint y: 48, endPoint x: 462, endPoint y: 50, distance: 47.0
click at [462, 50] on p "OPEN - WAITING_ASSIGN" at bounding box center [440, 49] width 68 height 8
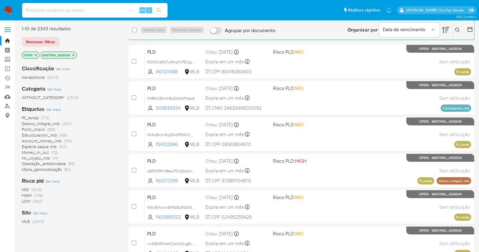
click at [128, 13] on input at bounding box center [94, 10] width 145 height 8
paste input "97fa56b7b8372d548bdf1d33d9641d57"
type input "97fa56b7b8372d548bdf1d33d9641d57"
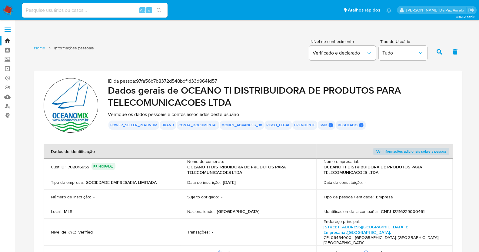
click at [74, 7] on input at bounding box center [94, 10] width 145 height 8
paste input "702016955"
type input "702016955"
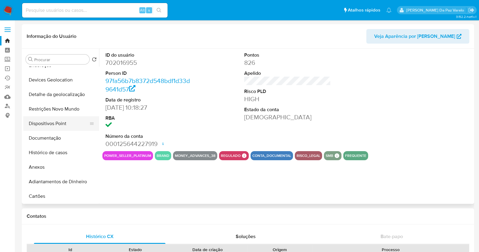
select select "10"
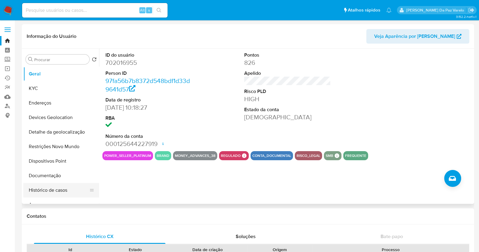
click at [51, 190] on button "Histórico de casos" at bounding box center [58, 190] width 71 height 15
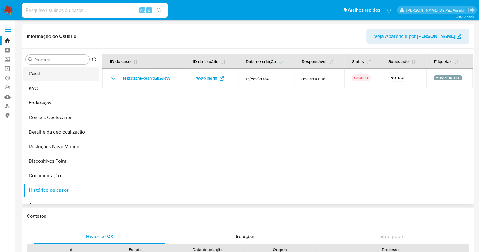
click at [43, 79] on button "Geral" at bounding box center [58, 74] width 71 height 15
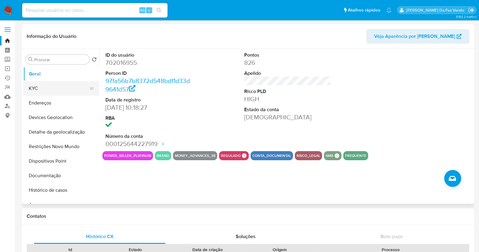
click at [46, 88] on button "KYC" at bounding box center [58, 88] width 71 height 15
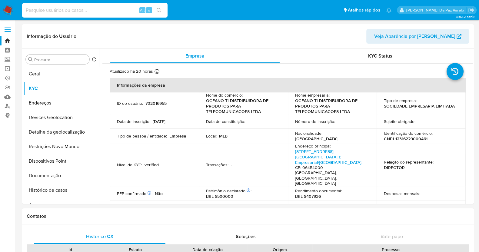
click at [106, 8] on input at bounding box center [94, 10] width 145 height 8
paste input "335751890"
type input "335751890"
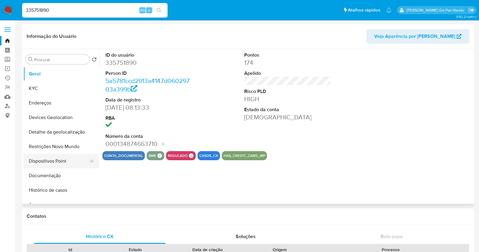
select select "10"
click at [50, 189] on button "Histórico de casos" at bounding box center [58, 190] width 71 height 15
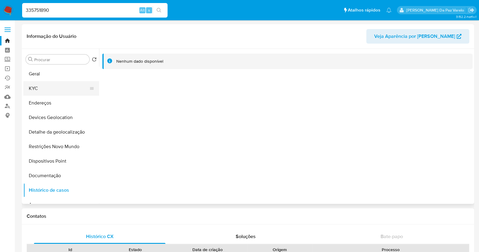
click at [42, 88] on button "KYC" at bounding box center [58, 88] width 71 height 15
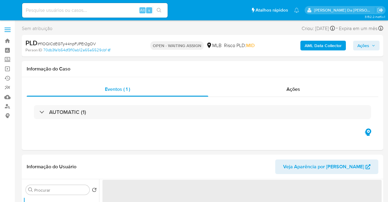
select select "10"
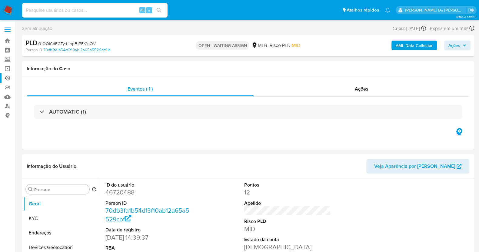
click at [7, 77] on link "Ejecuções automáticas" at bounding box center [36, 77] width 72 height 9
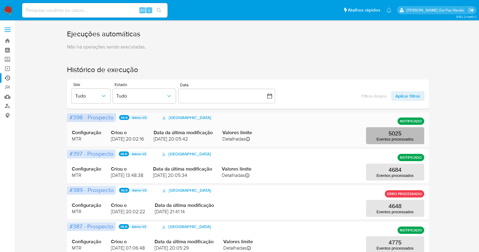
drag, startPoint x: 388, startPoint y: 134, endPoint x: 408, endPoint y: 132, distance: 19.8
click at [408, 132] on button "5025 Eventos processados" at bounding box center [395, 135] width 58 height 17
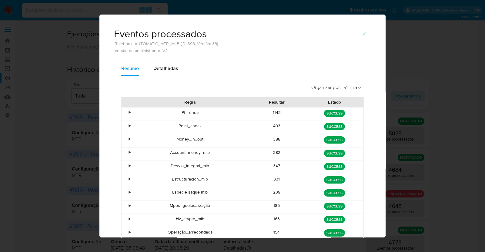
click at [398, 69] on div "Eventos processados Rulebook: AUTOMATIC_MTR_MLB (ID: 398, Versão: 38) Versão de…" at bounding box center [242, 126] width 485 height 252
click at [392, 123] on div "Eventos processados Rulebook: AUTOMATIC_MTR_MLB (ID: 398, Versão: 38) Versão de…" at bounding box center [242, 126] width 485 height 252
click at [364, 32] on button "button" at bounding box center [364, 34] width 13 height 10
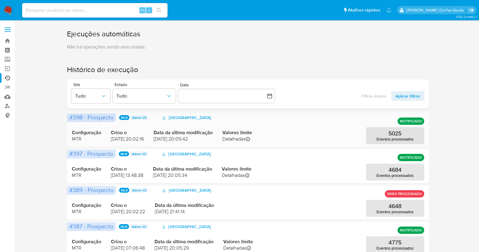
drag, startPoint x: 402, startPoint y: 132, endPoint x: 301, endPoint y: 139, distance: 101.2
click at [301, 139] on div "Configuração MTR Criou o [DATE] 20:02:16 Data da última modificação [DATE] 20:0…" at bounding box center [248, 129] width 352 height 29
drag, startPoint x: 327, startPoint y: 138, endPoint x: 410, endPoint y: 137, distance: 82.2
click at [410, 137] on div "Configuração MTR Criou o [DATE] 20:02:16 Data da última modificação [DATE] 20:0…" at bounding box center [248, 129] width 352 height 29
drag, startPoint x: 370, startPoint y: 134, endPoint x: 418, endPoint y: 136, distance: 48.6
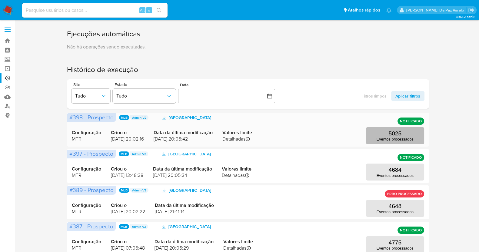
click at [418, 136] on button "5025 Eventos processados" at bounding box center [395, 135] width 58 height 17
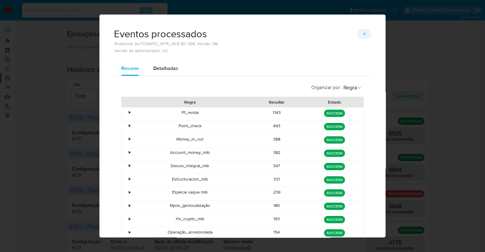
click at [363, 34] on icon "button" at bounding box center [364, 34] width 5 height 5
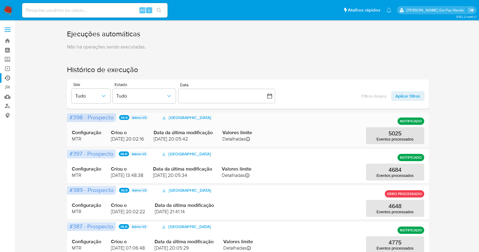
drag, startPoint x: 382, startPoint y: 131, endPoint x: 329, endPoint y: 146, distance: 55.4
drag, startPoint x: 330, startPoint y: 133, endPoint x: 388, endPoint y: 132, distance: 57.6
click at [388, 132] on div "Configuração MTR Criou o [DATE] 20:02:16 Data da última modificação [DATE] 20:0…" at bounding box center [248, 129] width 352 height 29
